Goal: Find specific page/section: Find specific page/section

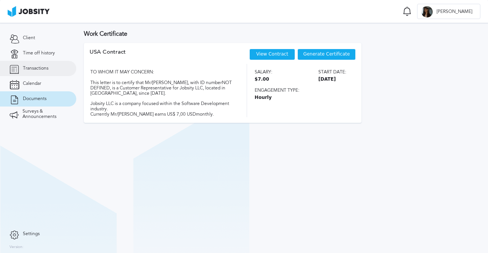
click at [48, 61] on link "Transactions" at bounding box center [38, 68] width 76 height 15
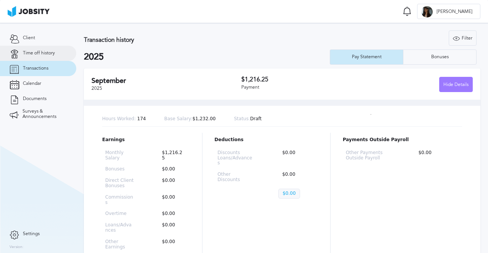
click at [50, 52] on span "Time off history" at bounding box center [39, 53] width 32 height 5
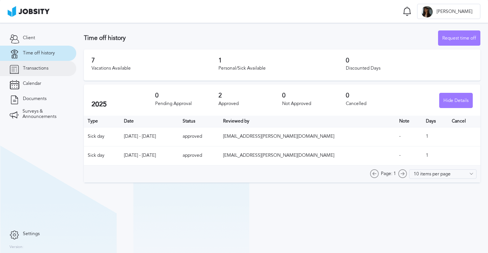
click at [50, 70] on link "Transactions" at bounding box center [38, 68] width 76 height 15
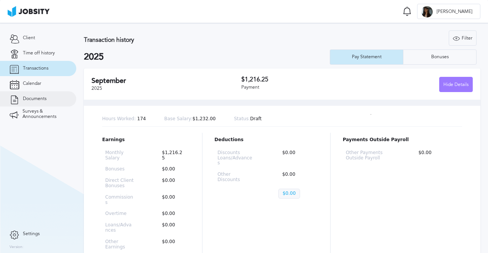
click at [46, 98] on link "Documents" at bounding box center [38, 98] width 76 height 15
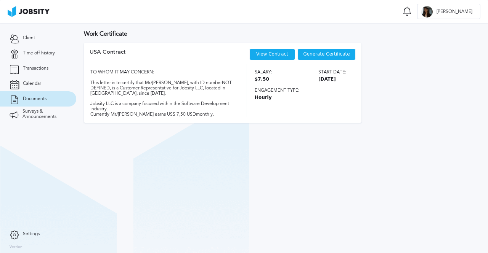
click at [270, 54] on link "View Contract" at bounding box center [272, 53] width 32 height 5
